Goal: Information Seeking & Learning: Learn about a topic

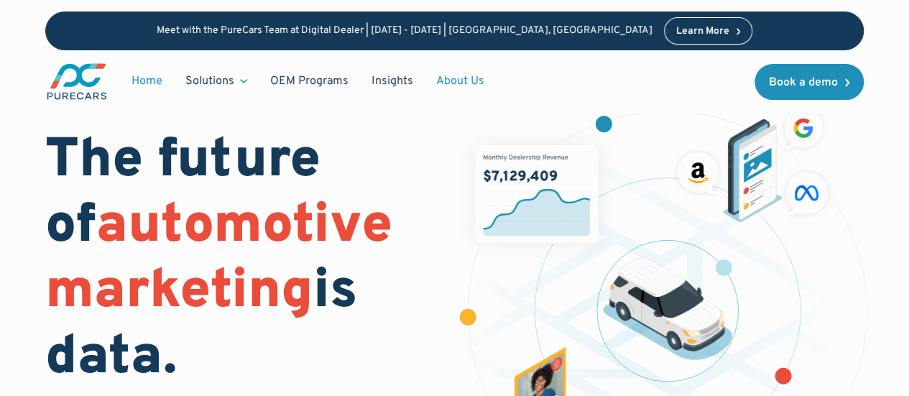
click at [469, 84] on link "About Us" at bounding box center [460, 81] width 71 height 27
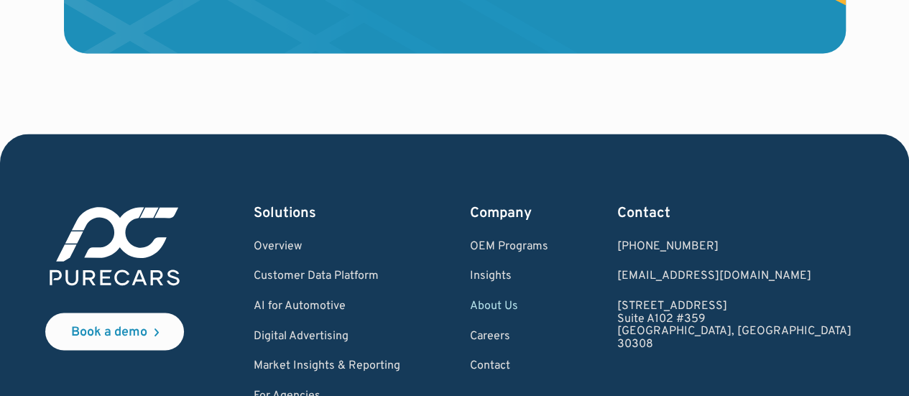
scroll to position [4098, 0]
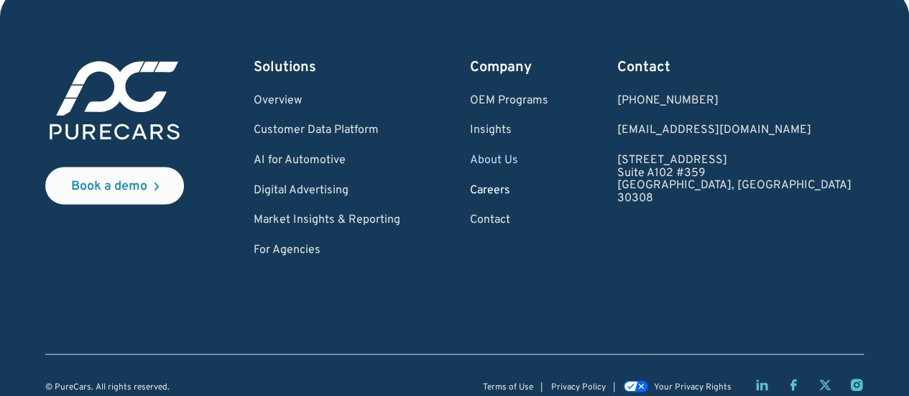
click at [549, 198] on link "Careers" at bounding box center [509, 191] width 78 height 13
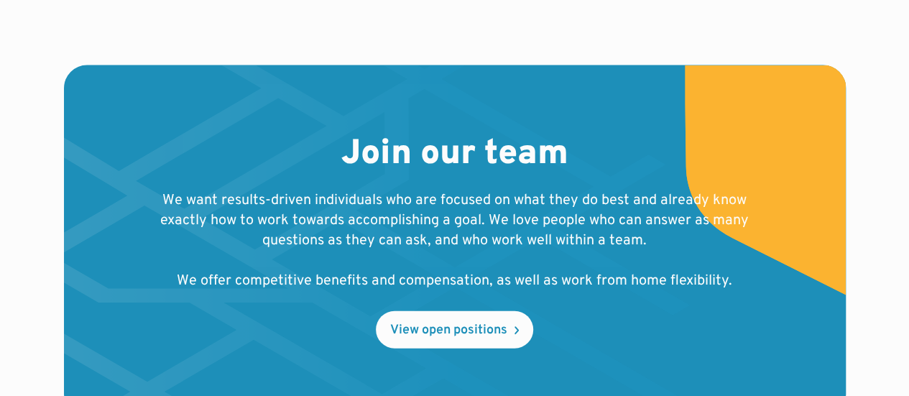
scroll to position [1654, 0]
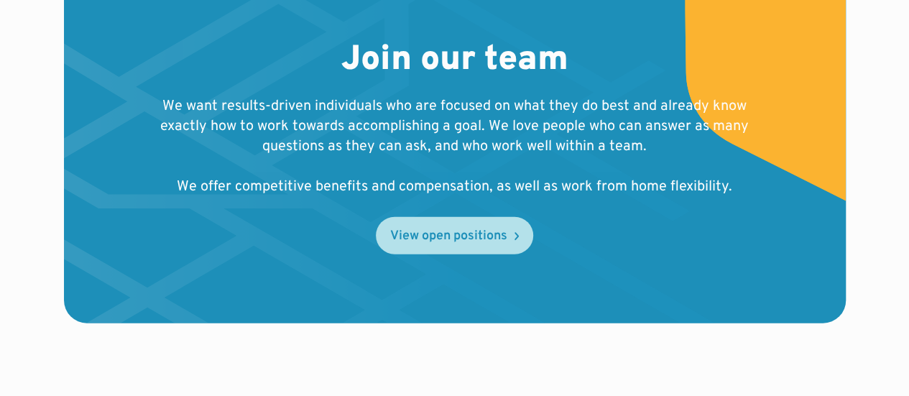
click at [472, 230] on div "View open positions" at bounding box center [448, 236] width 117 height 13
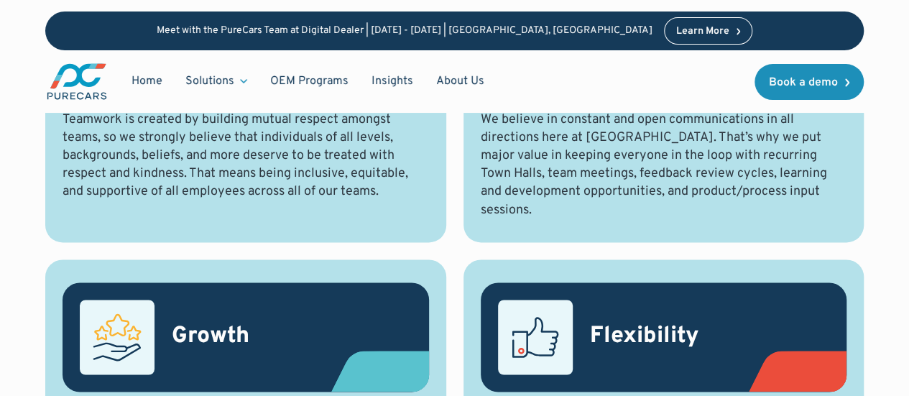
scroll to position [863, 0]
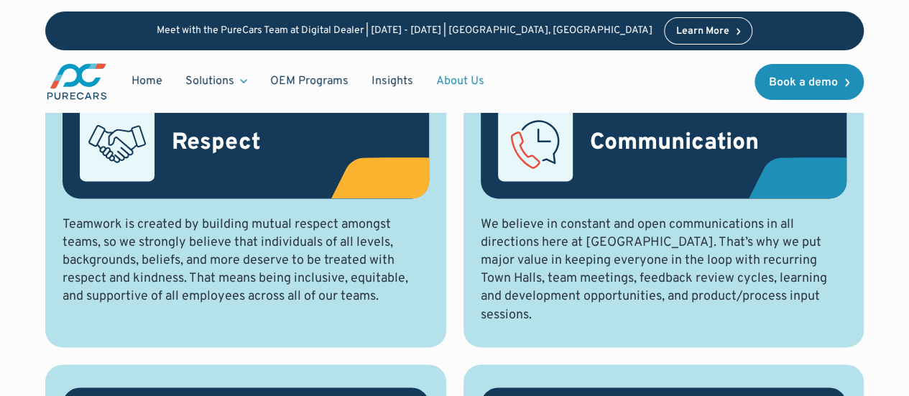
click at [469, 75] on link "About Us" at bounding box center [460, 81] width 71 height 27
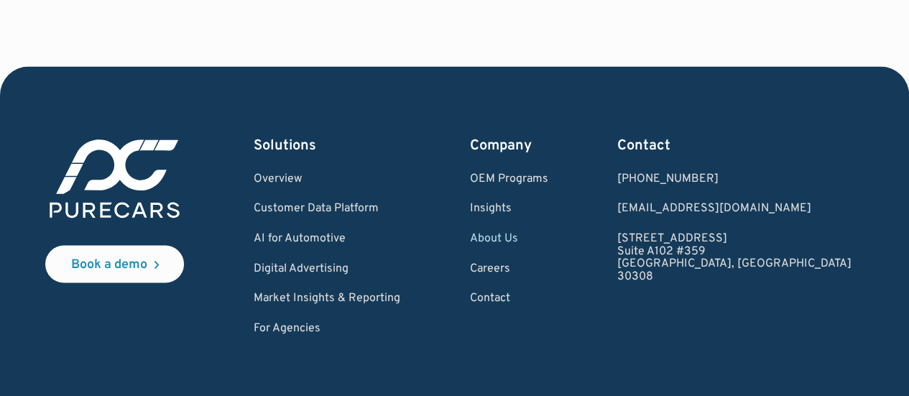
scroll to position [4098, 0]
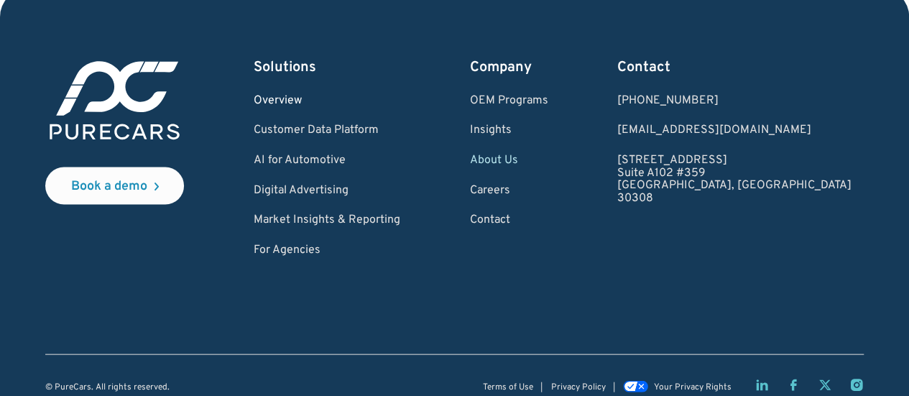
click at [321, 108] on link "Overview" at bounding box center [327, 101] width 147 height 13
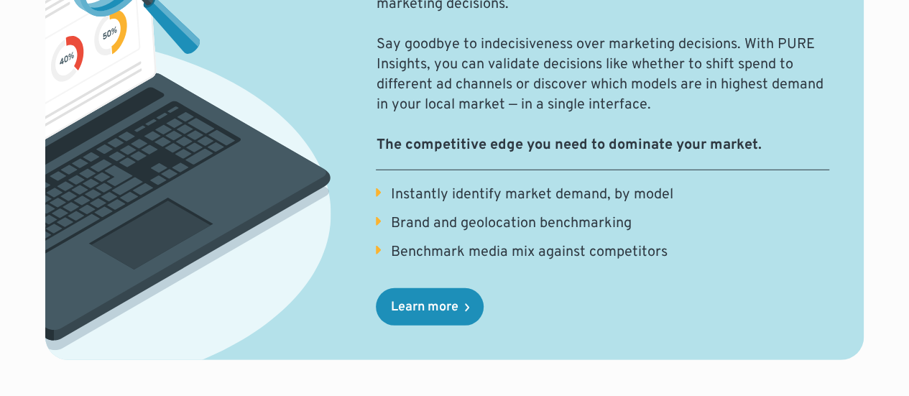
scroll to position [1990, 0]
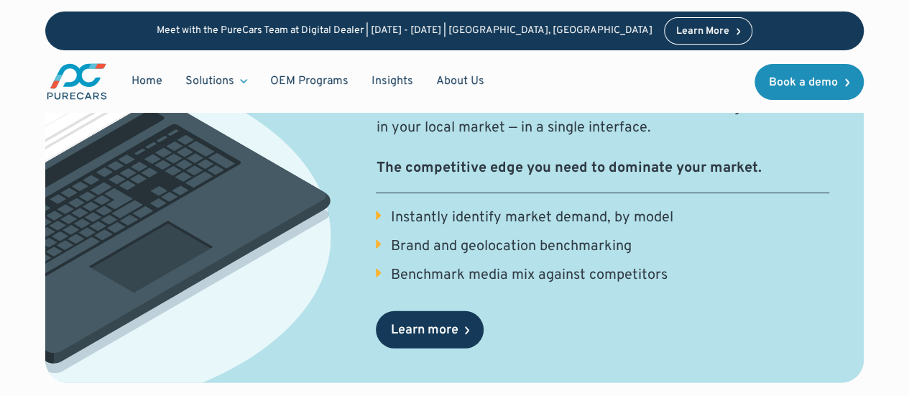
click at [444, 328] on div "Learn more" at bounding box center [424, 330] width 68 height 13
